Goal: Browse casually

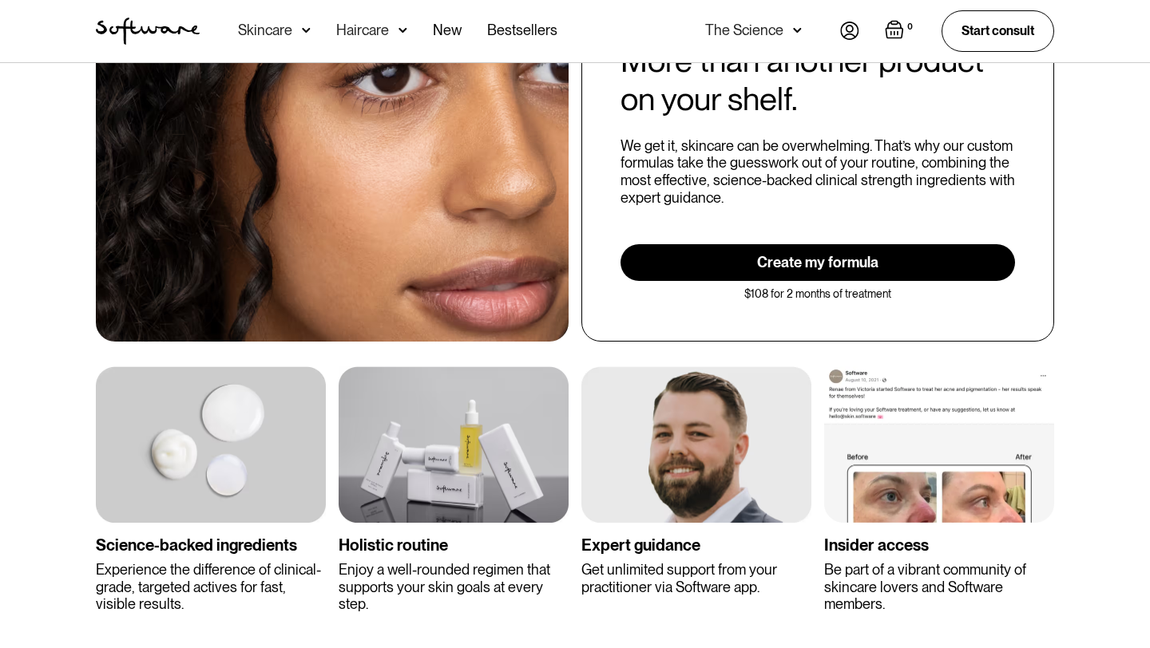
scroll to position [2774, 0]
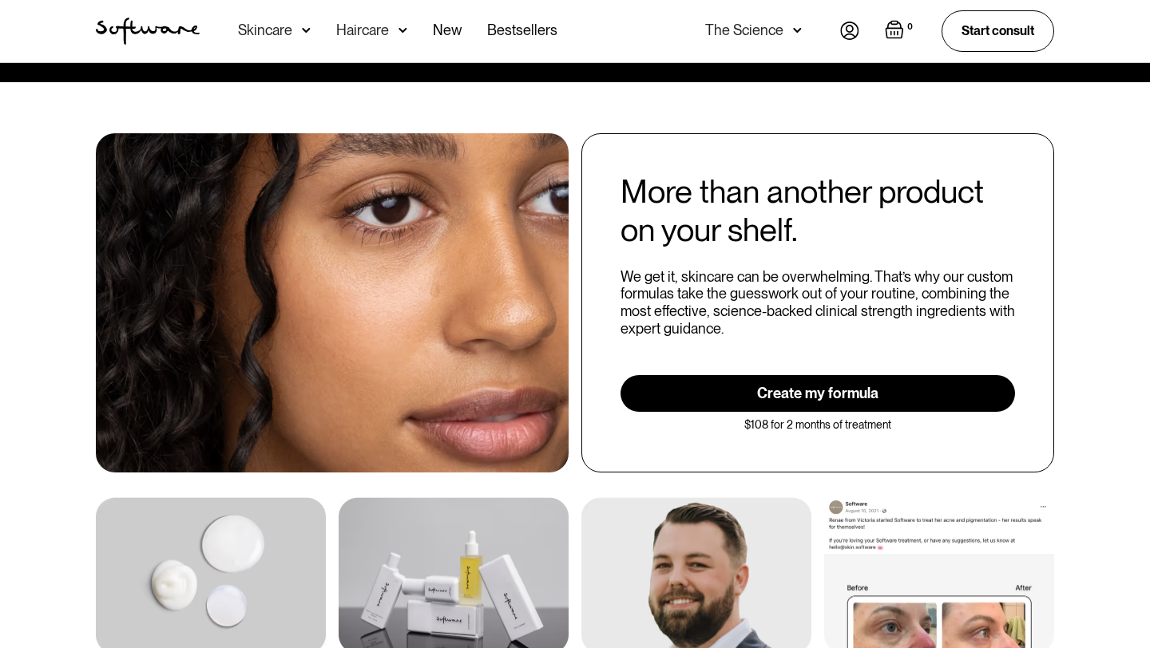
click at [802, 310] on div "We get it, skincare can be overwhelming. That’s why our custom formulas take th…" at bounding box center [817, 302] width 394 height 69
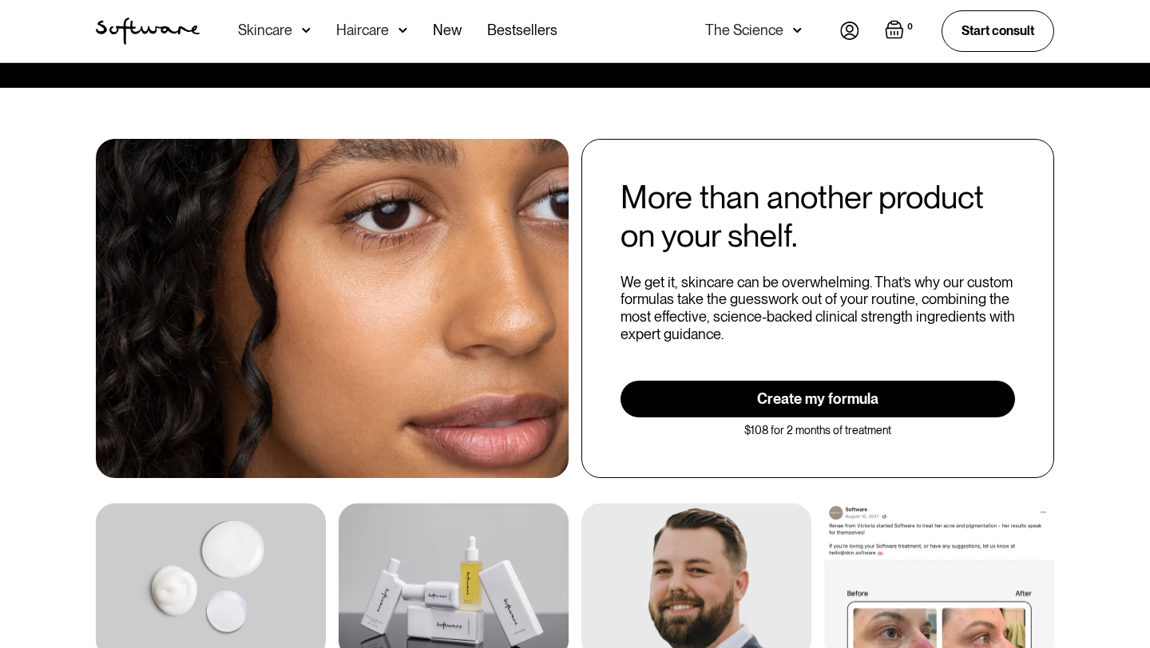
scroll to position [2759, 0]
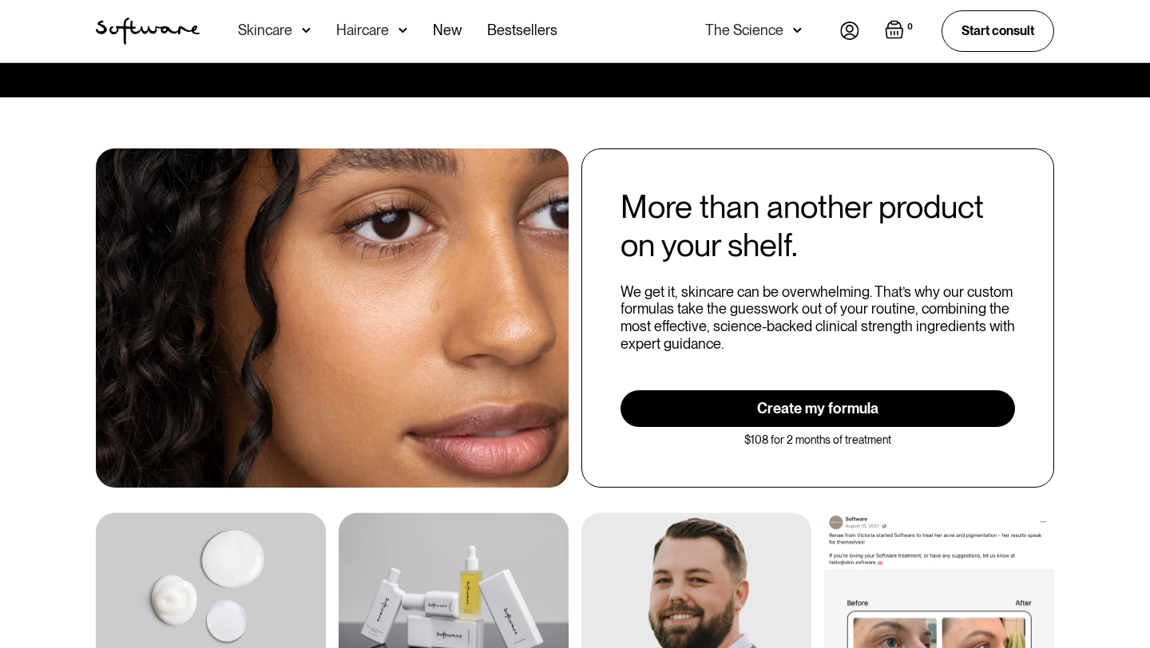
click at [802, 310] on div "We get it, skincare can be overwhelming. That’s why our custom formulas take th…" at bounding box center [817, 317] width 394 height 69
click at [797, 303] on div "We get it, skincare can be overwhelming. That’s why our custom formulas take th…" at bounding box center [817, 317] width 394 height 69
click at [765, 344] on div "More than another product on your shelf. We get it, skincare can be overwhelmin…" at bounding box center [817, 318] width 473 height 339
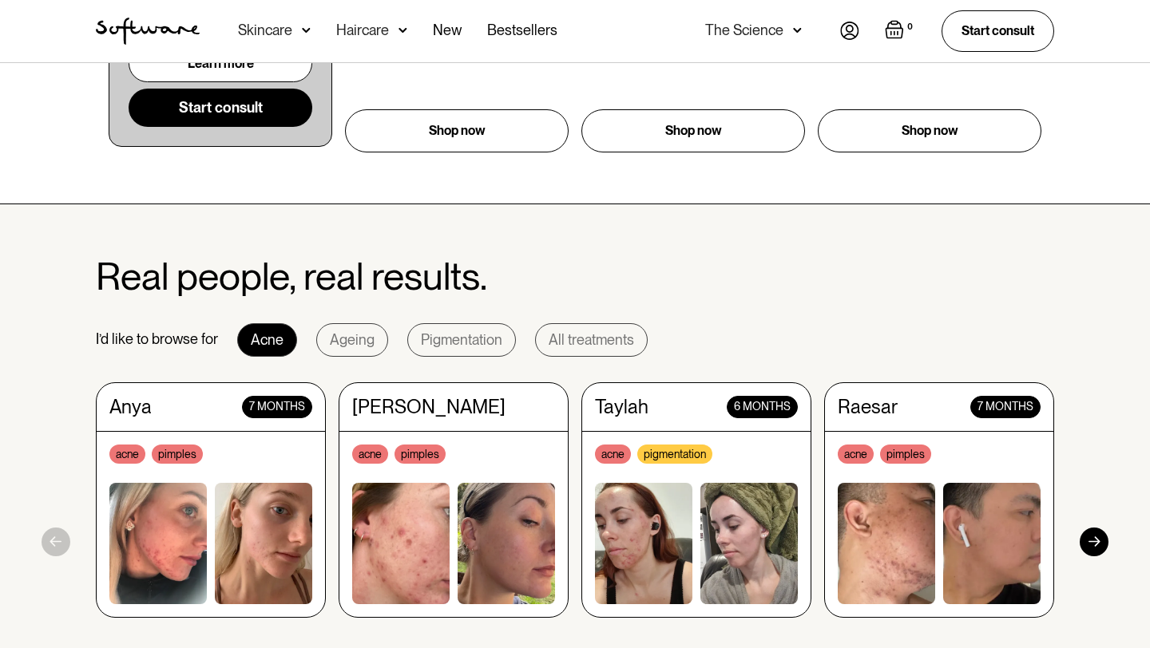
scroll to position [1281, 0]
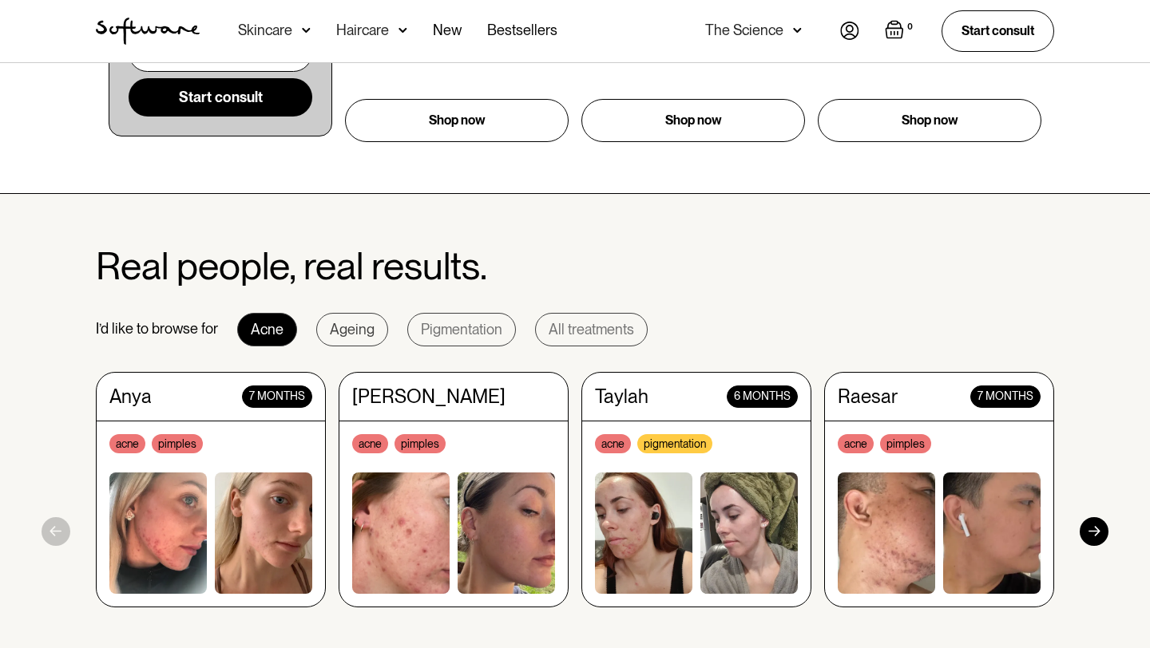
click at [351, 330] on div "Ageing" at bounding box center [352, 330] width 45 height 16
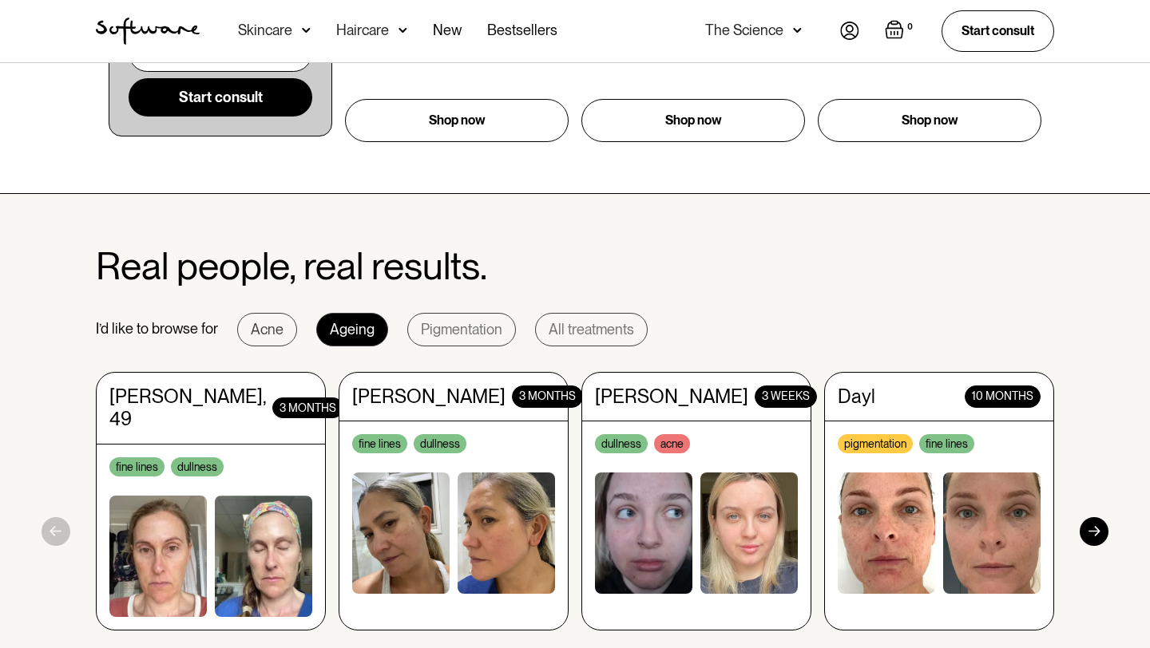
click at [264, 332] on div "Acne" at bounding box center [267, 330] width 33 height 16
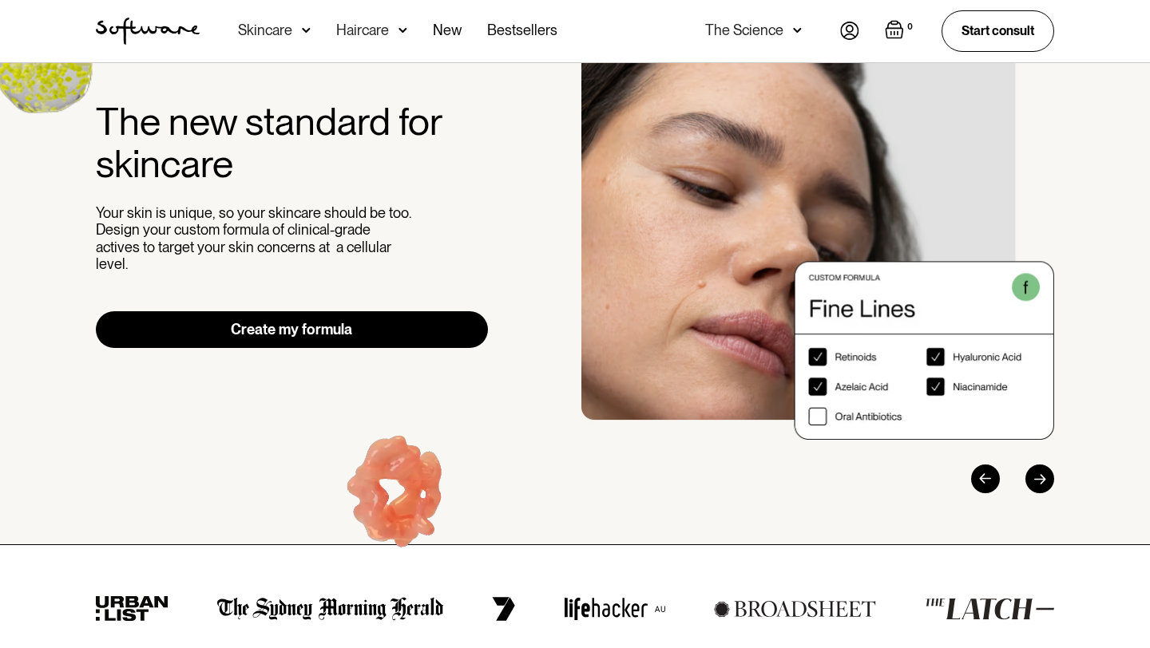
scroll to position [117, 0]
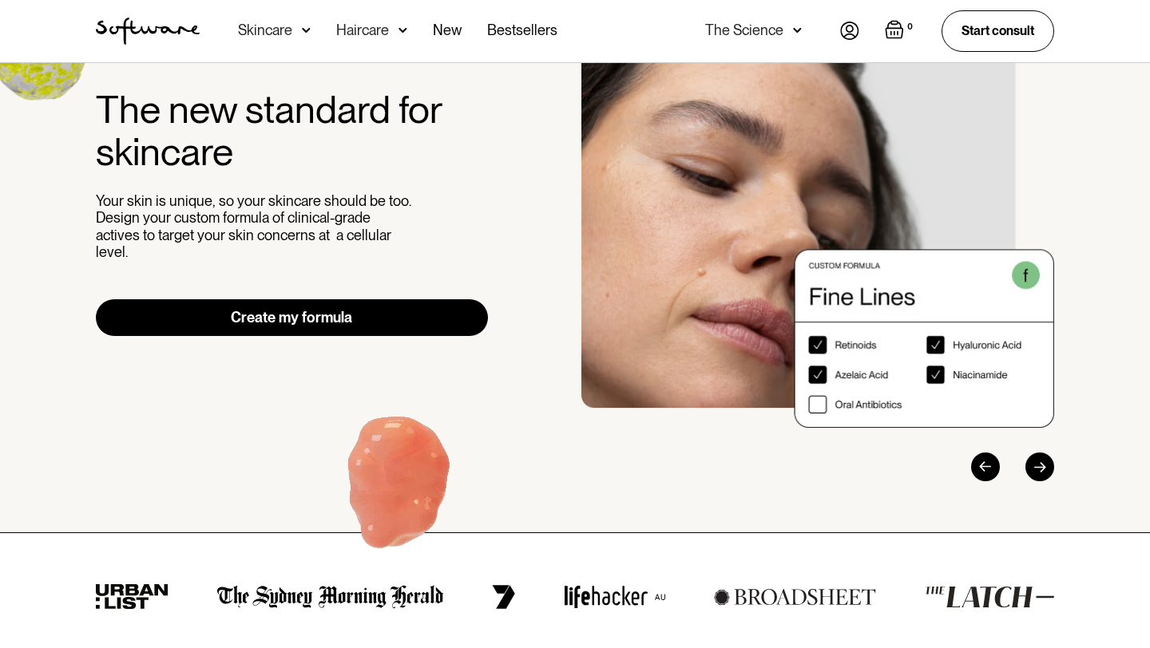
click at [1040, 467] on div "Next slide" at bounding box center [1039, 467] width 29 height 29
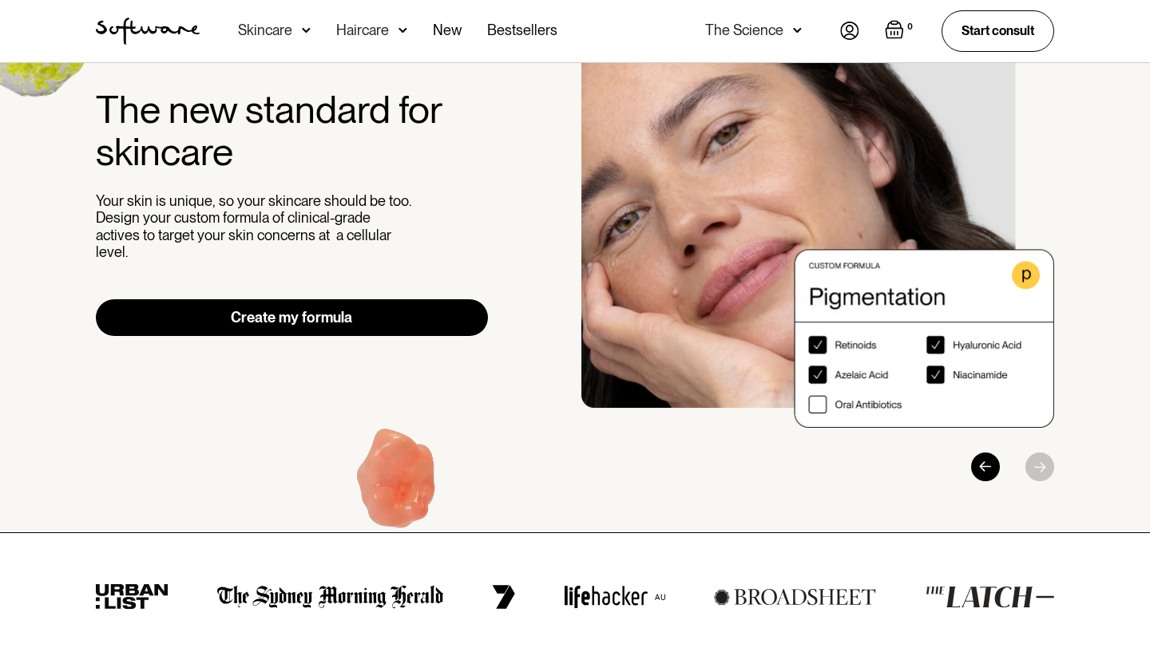
click at [1040, 467] on div at bounding box center [979, 467] width 149 height 29
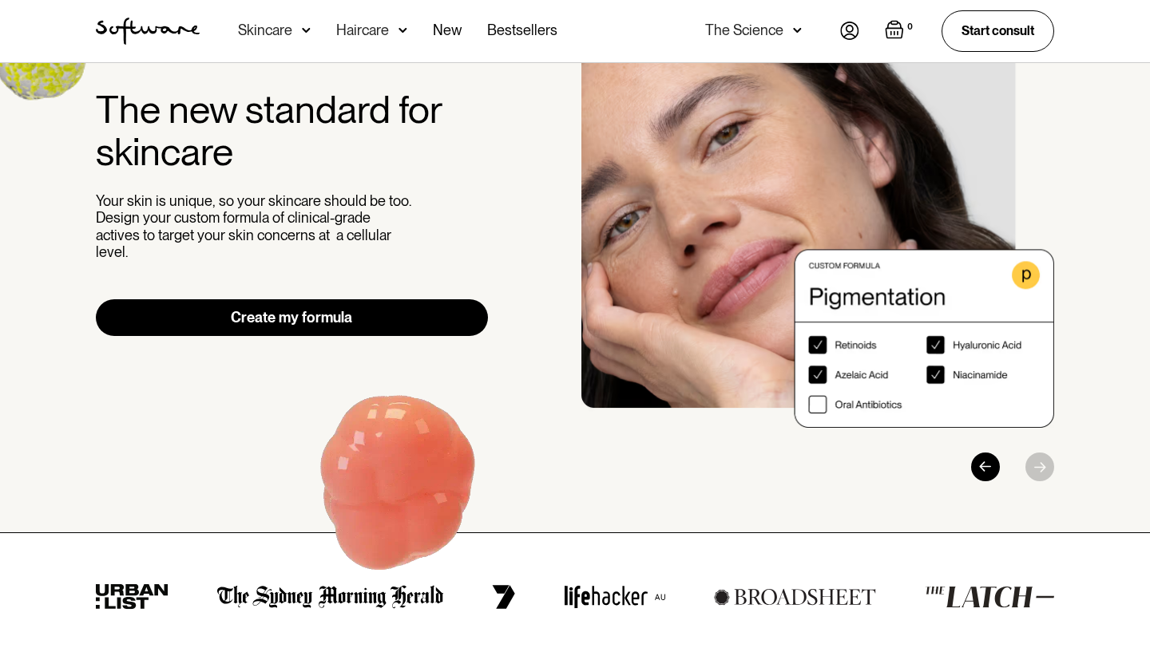
click at [1005, 473] on div at bounding box center [979, 467] width 149 height 29
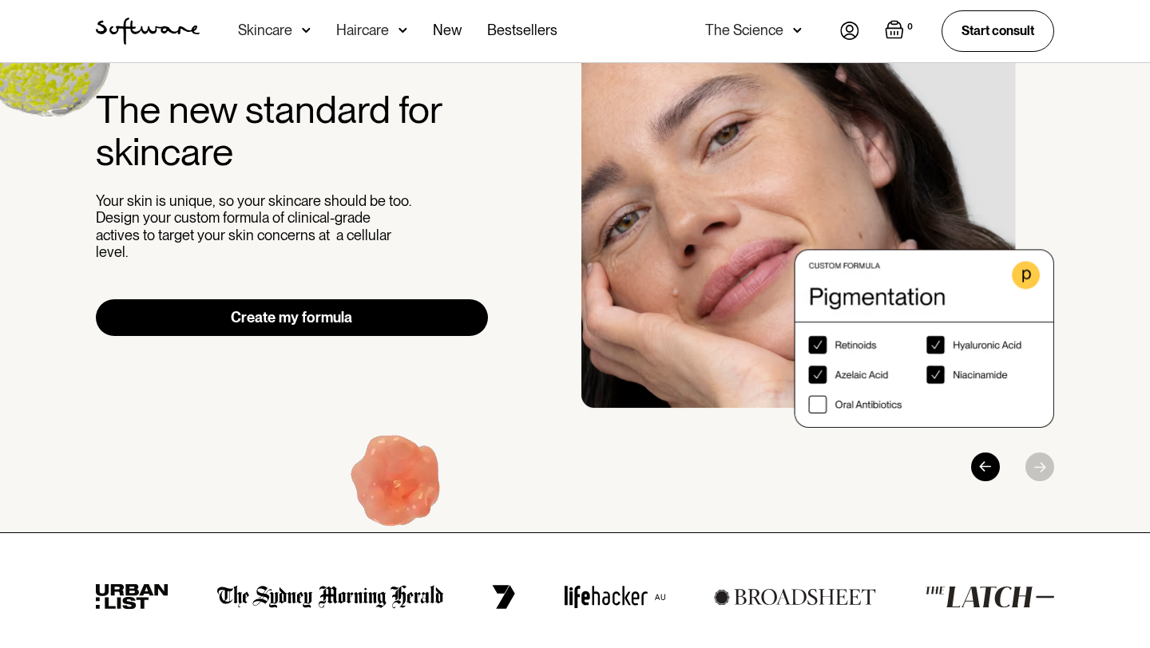
click at [988, 468] on div "Previous slide" at bounding box center [985, 467] width 29 height 29
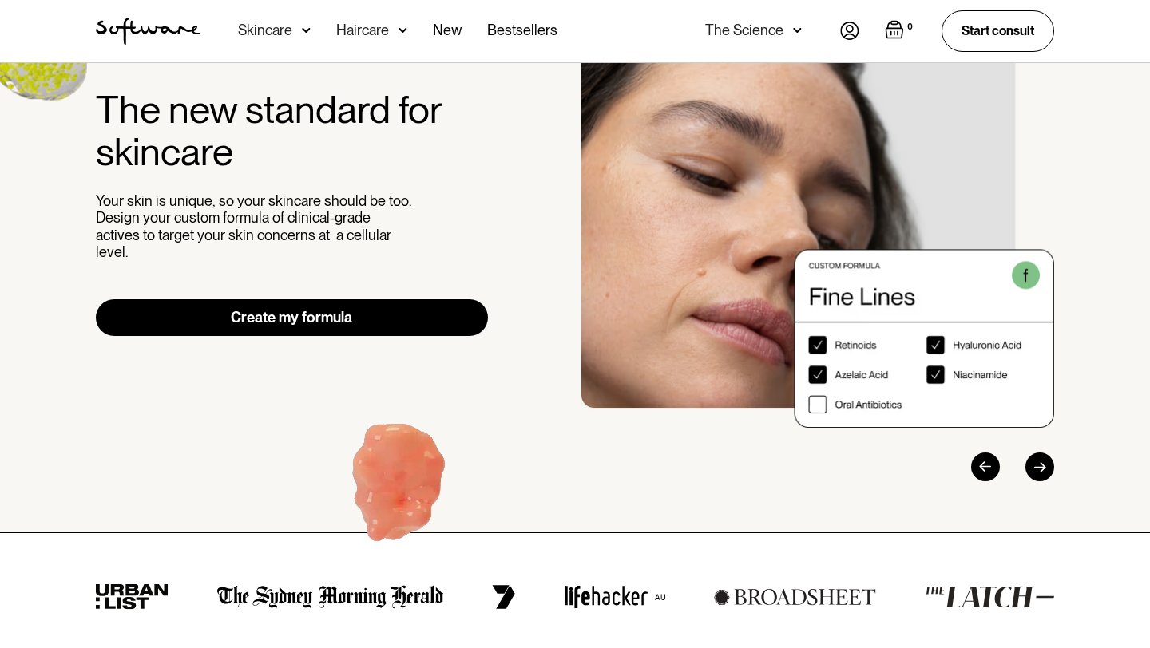
click at [988, 468] on div "Previous slide" at bounding box center [985, 467] width 29 height 29
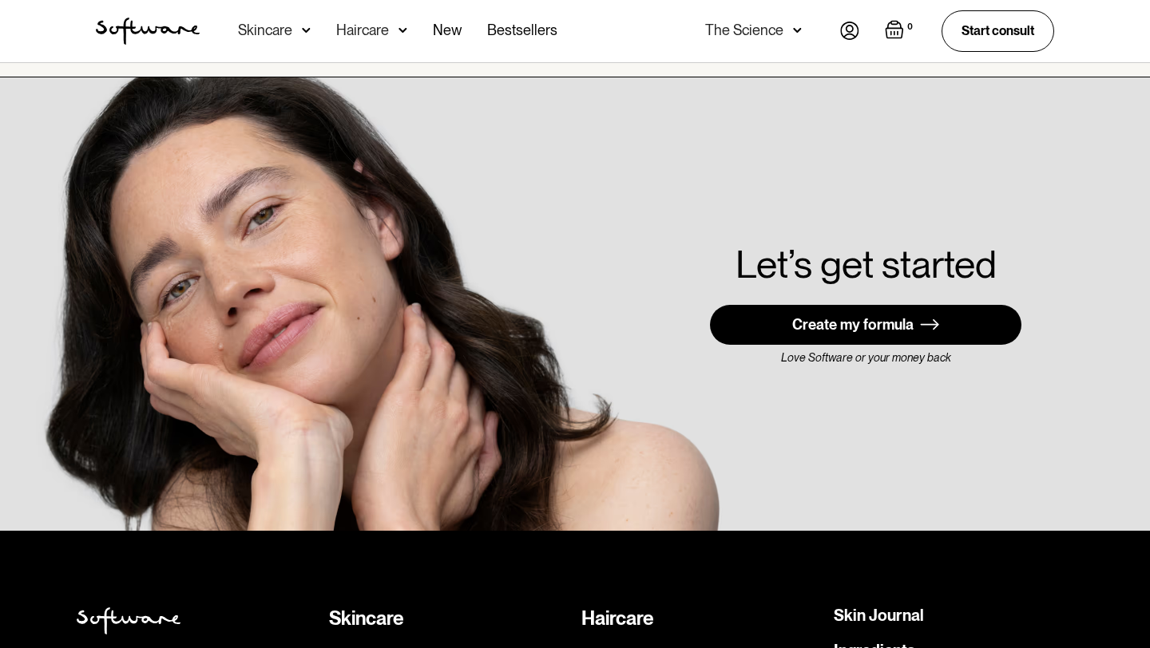
scroll to position [4262, 0]
